Goal: Task Accomplishment & Management: Use online tool/utility

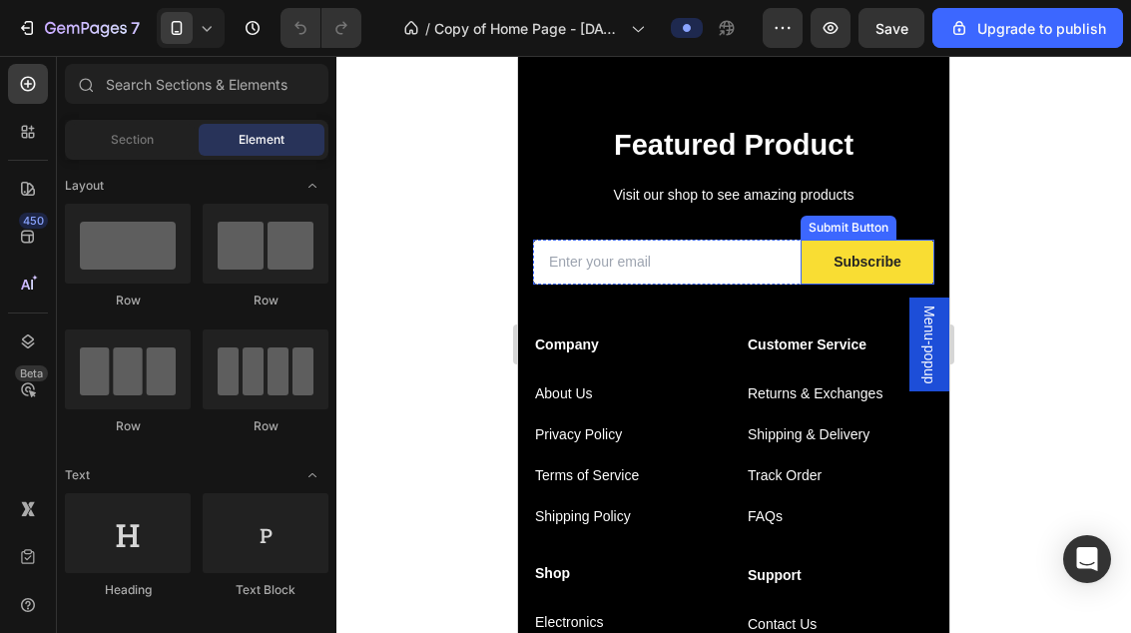
scroll to position [3558, 0]
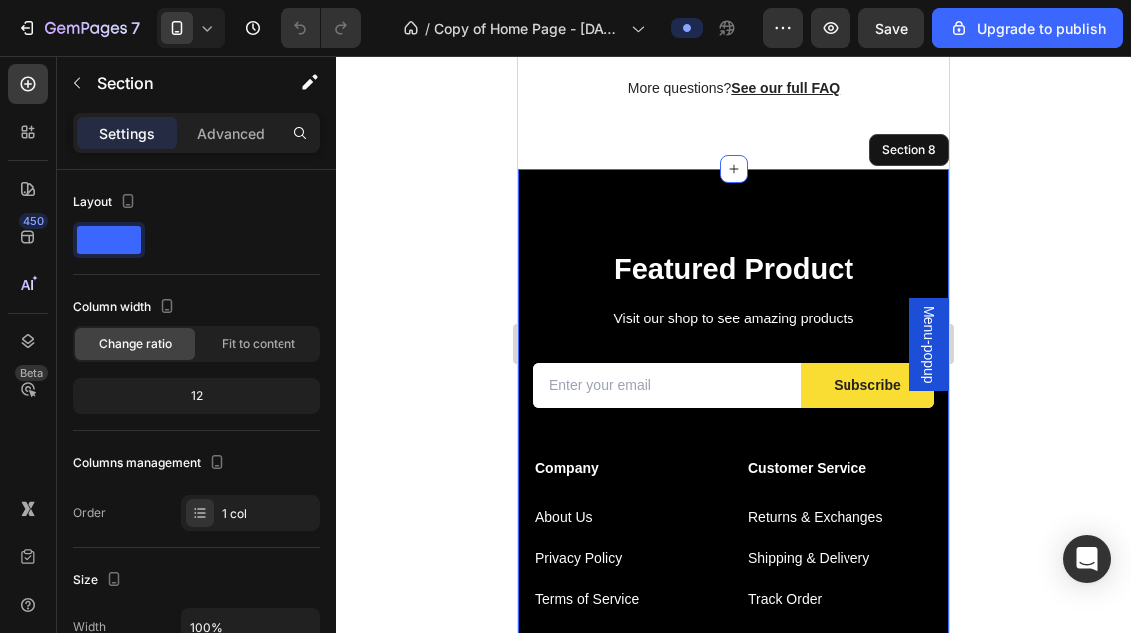
click at [875, 189] on div "Featured Product Heading Visit our shop to see amazing products Text block Emai…" at bounding box center [733, 540] width 431 height 743
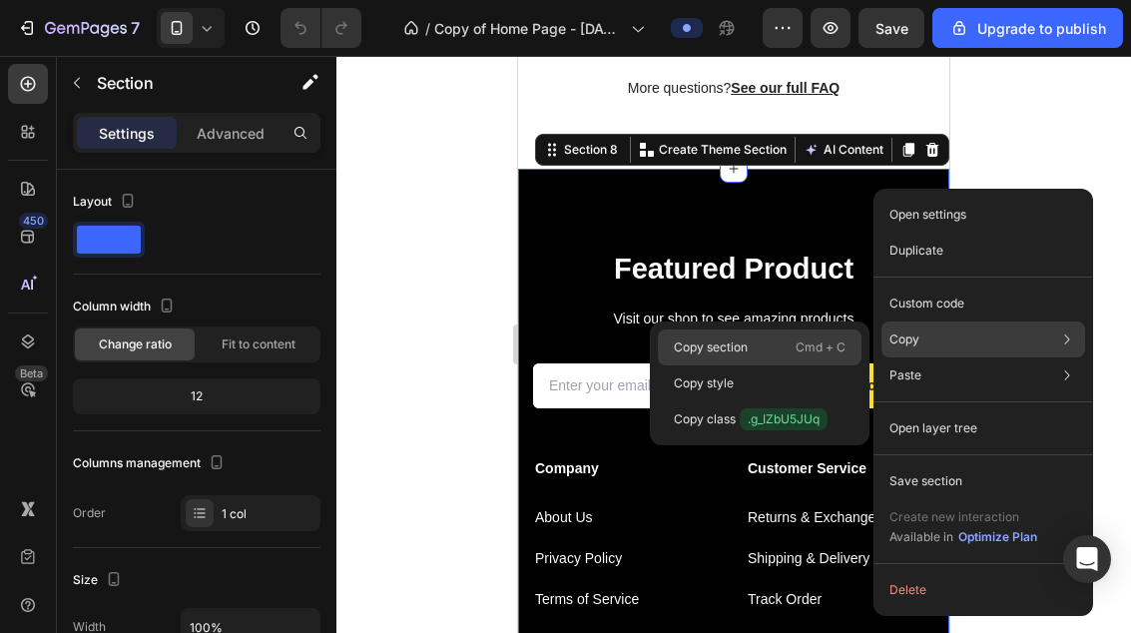
click at [780, 365] on div "Copy section Cmd + C" at bounding box center [760, 383] width 204 height 36
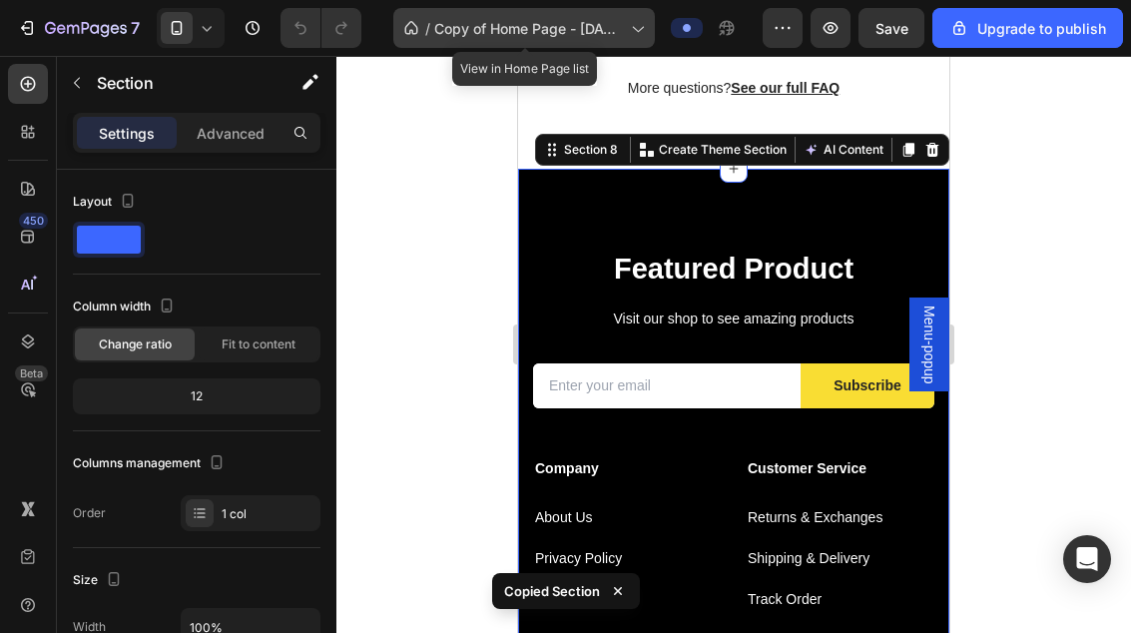
click at [551, 32] on span "Copy of Home Page - Jun 28, 11:40:40" at bounding box center [528, 28] width 189 height 21
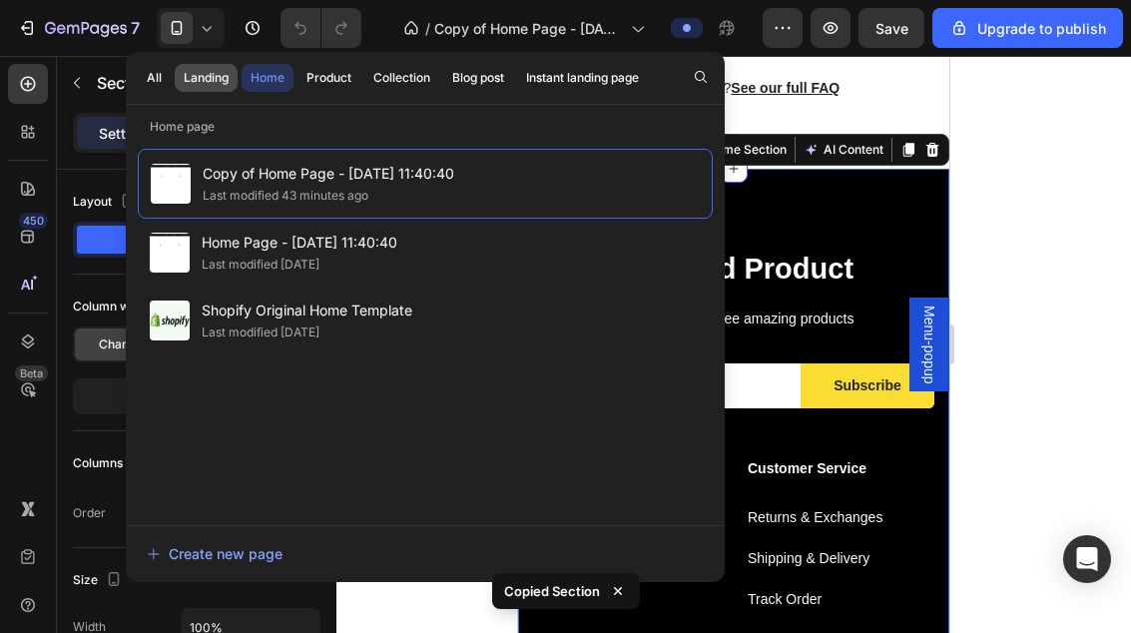
click at [205, 77] on div "Landing" at bounding box center [206, 78] width 45 height 18
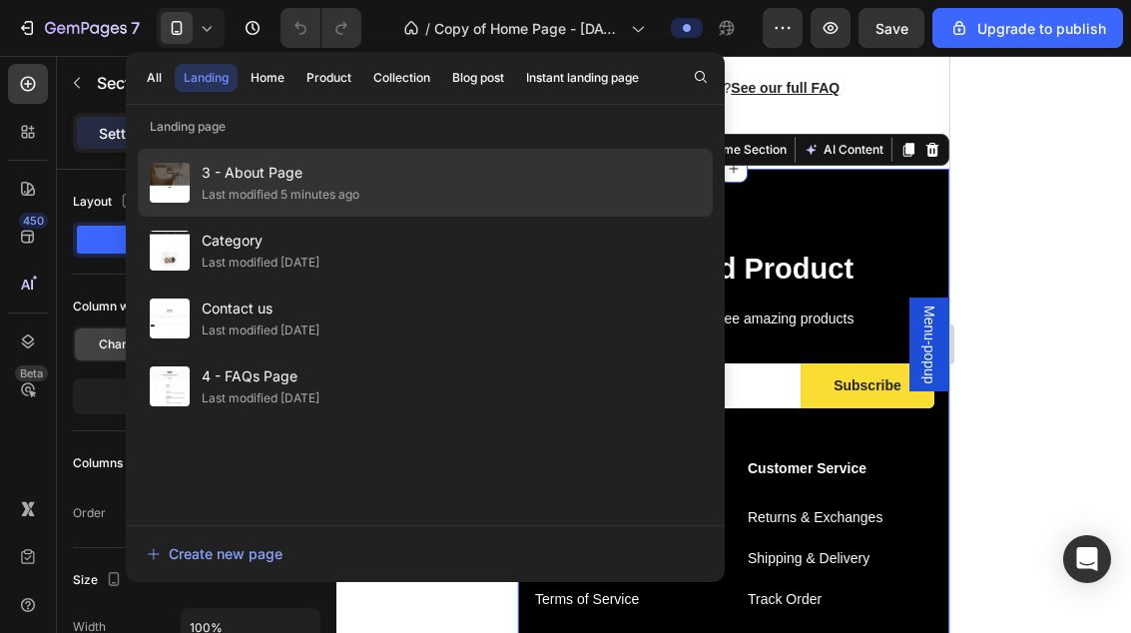
click at [441, 217] on div "3 - About Page Last modified 5 minutes ago" at bounding box center [425, 251] width 575 height 68
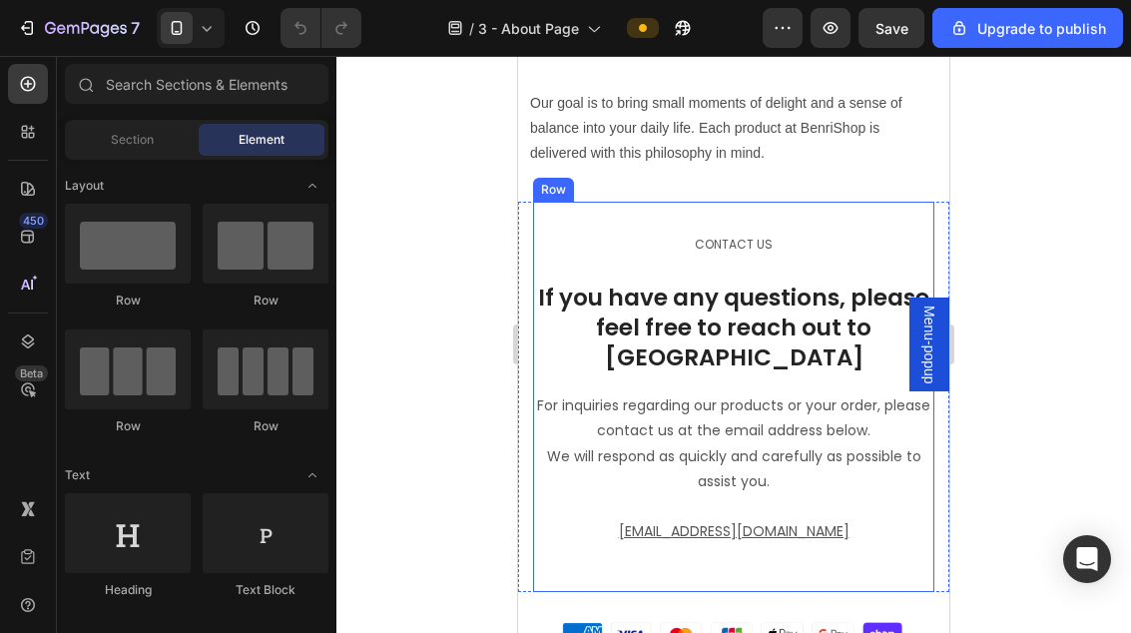
scroll to position [1231, 0]
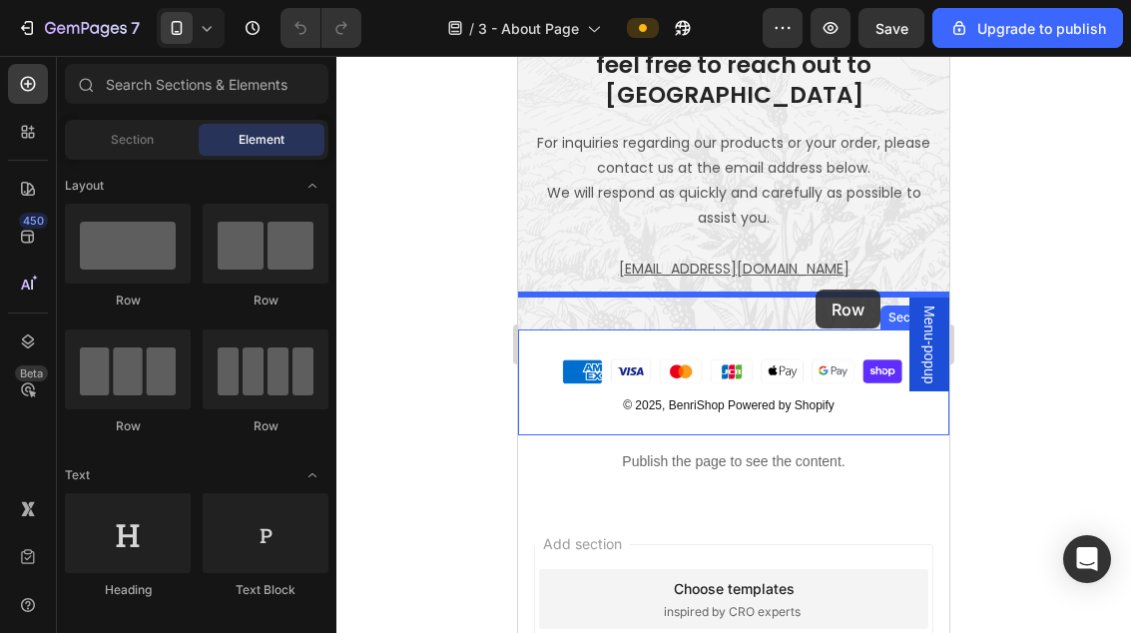
drag, startPoint x: 637, startPoint y: 289, endPoint x: 815, endPoint y: 289, distance: 178.6
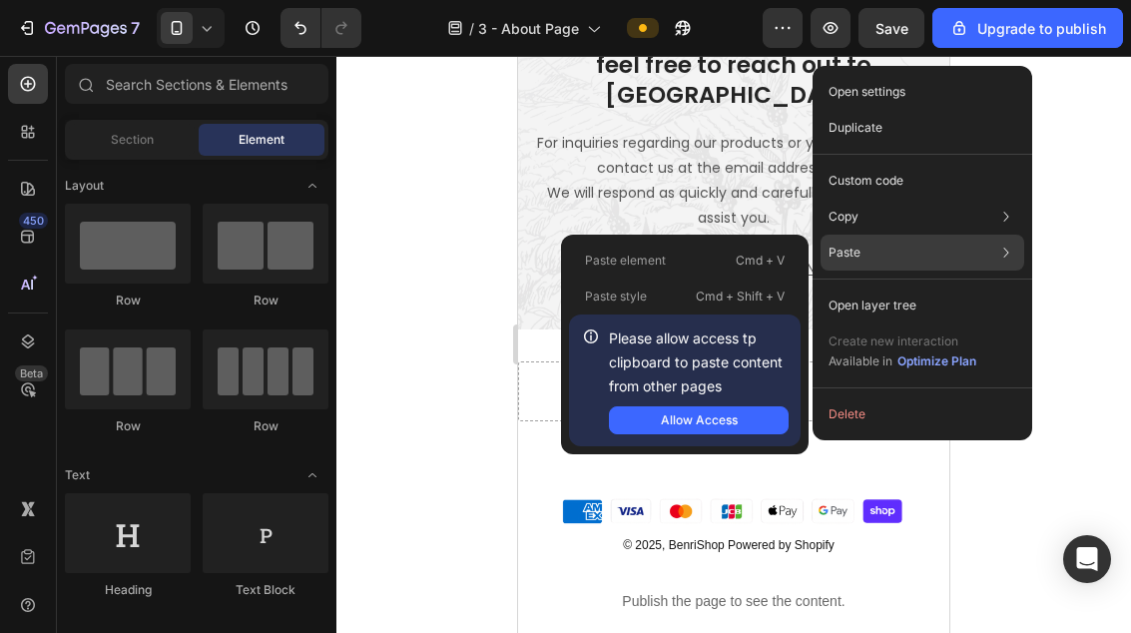
click at [592, 338] on icon at bounding box center [591, 336] width 20 height 20
click at [676, 420] on div "Allow Access" at bounding box center [699, 420] width 77 height 18
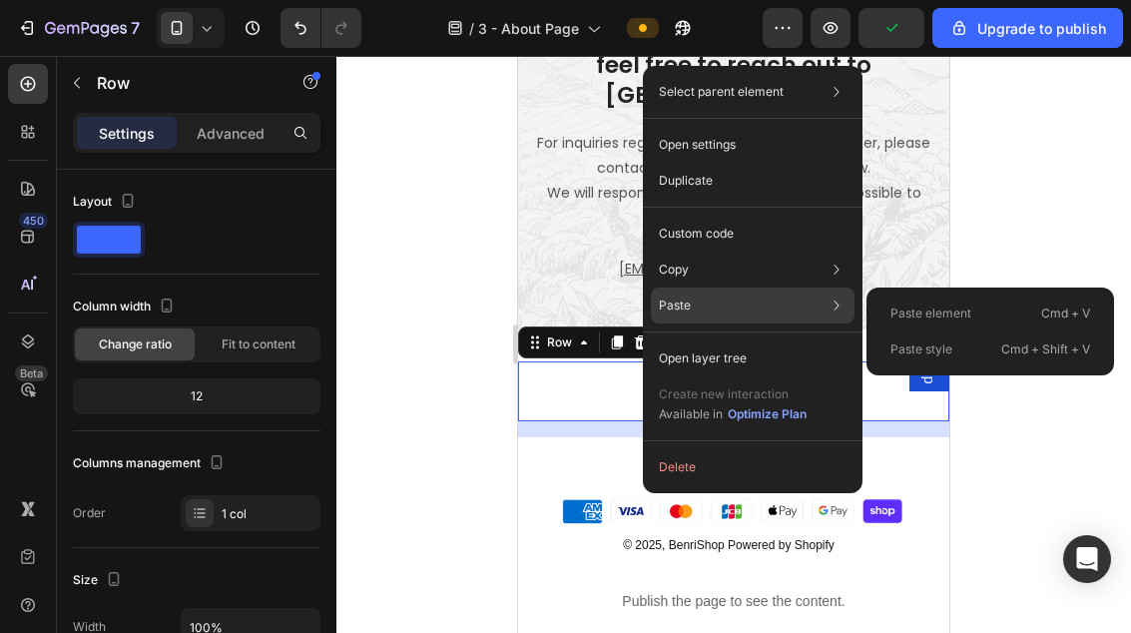
click at [956, 331] on div "Paste element Cmd + V" at bounding box center [990, 349] width 232 height 36
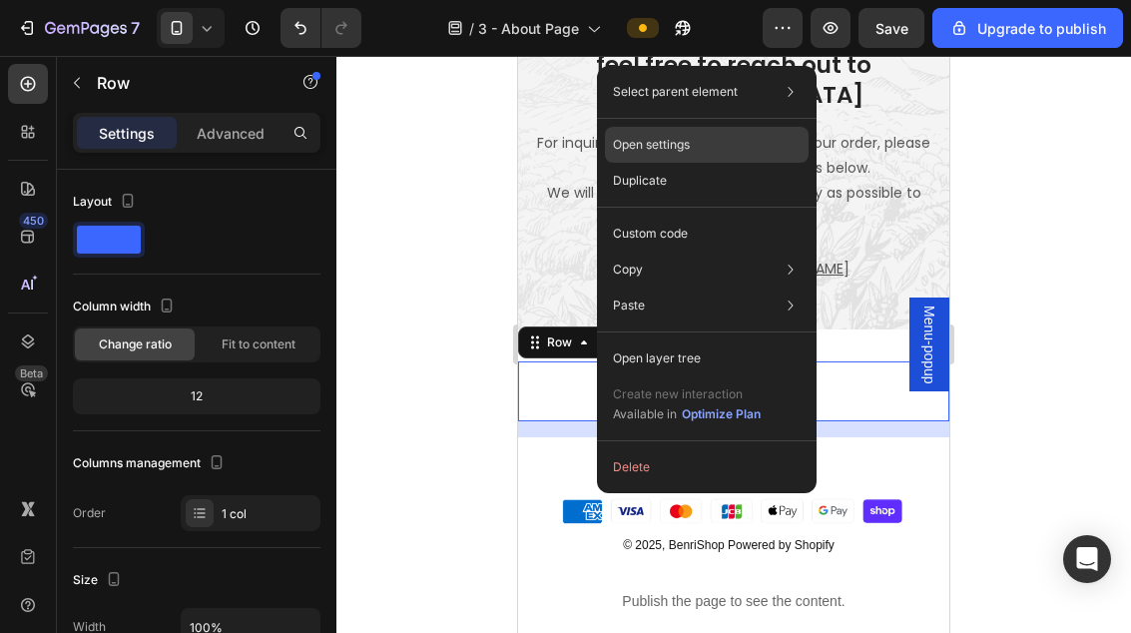
click at [685, 158] on div "Open settings" at bounding box center [707, 145] width 204 height 36
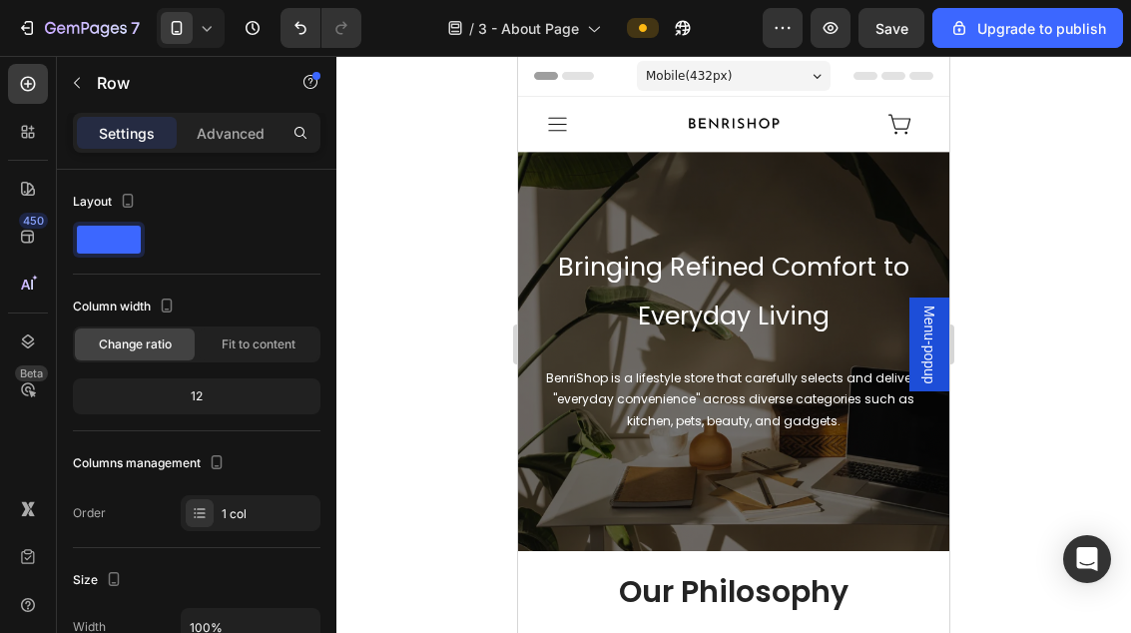
scroll to position [0, 0]
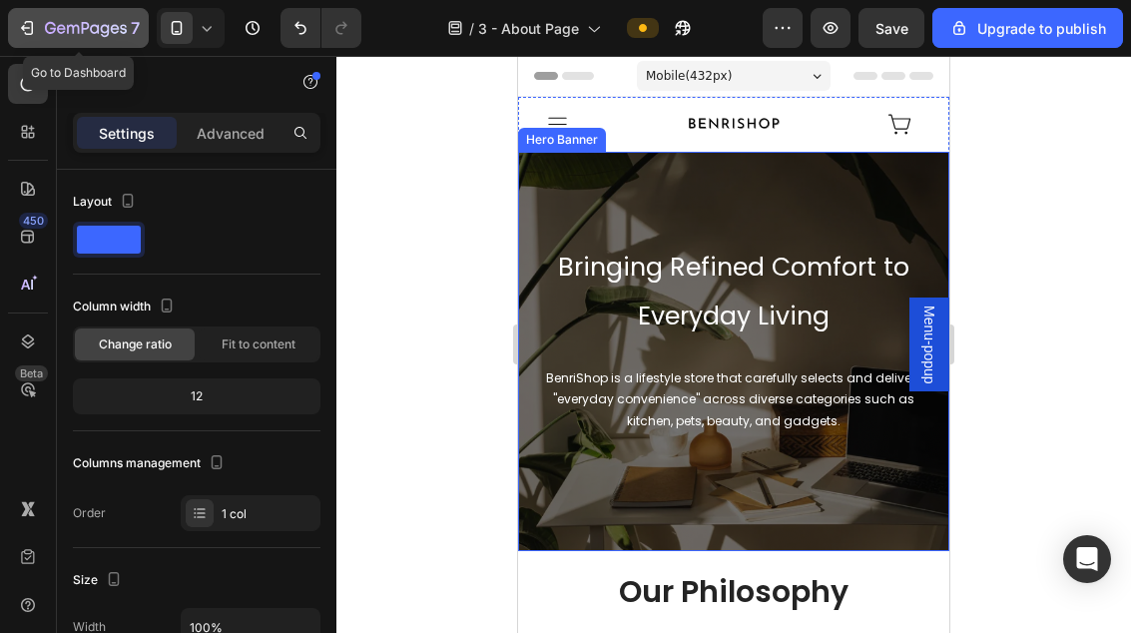
click at [90, 41] on button "7" at bounding box center [78, 28] width 141 height 40
